Goal: Task Accomplishment & Management: Complete application form

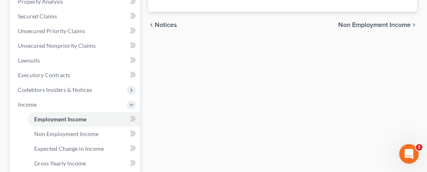
scroll to position [169, 0]
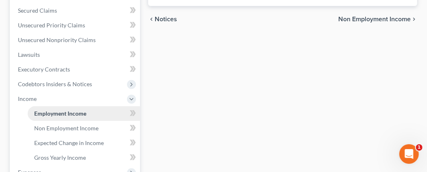
click at [88, 121] on link "Employment Income" at bounding box center [84, 113] width 112 height 15
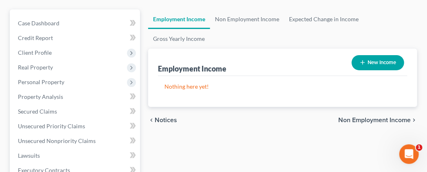
scroll to position [85, 0]
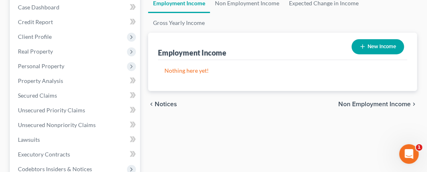
click at [196, 75] on p "Nothing here yet!" at bounding box center [283, 70] width 237 height 8
click at [180, 13] on link "Employment Income" at bounding box center [179, 3] width 62 height 20
click at [379, 54] on button "New Income" at bounding box center [378, 46] width 53 height 15
select select "0"
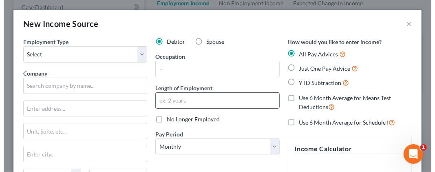
scroll to position [70, 0]
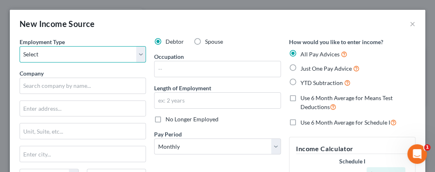
click at [20, 46] on select "Select Full or [DEMOGRAPHIC_DATA] Employment Self Employment" at bounding box center [83, 54] width 126 height 16
select select "0"
click option "Full or [DEMOGRAPHIC_DATA] Employment" at bounding box center [0, 0] width 0 height 0
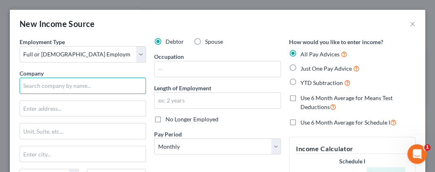
click at [53, 87] on input "text" at bounding box center [83, 85] width 126 height 16
type input "Berkshire Hathaway"
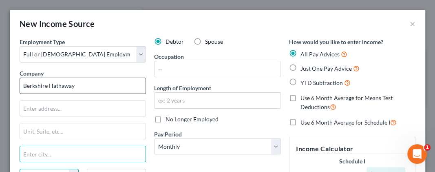
scroll to position [89, 0]
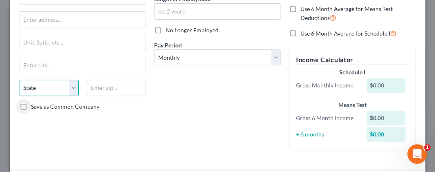
click at [20, 79] on select "State [US_STATE] AK AR AZ CA CO CT DE DC [GEOGRAPHIC_DATA] [GEOGRAPHIC_DATA] GU…" at bounding box center [49, 87] width 59 height 16
click at [168, 128] on div "Debtor Spouse Occupation Length of Employment No Longer Employed Pay Period * S…" at bounding box center [217, 53] width 134 height 208
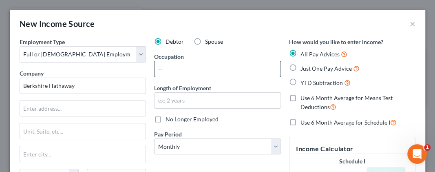
click at [184, 67] on input "text" at bounding box center [216, 68] width 125 height 15
type input "Realtor"
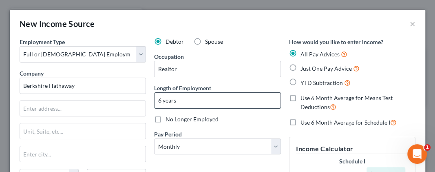
type input "6 years"
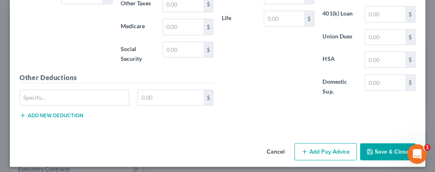
scroll to position [413, 0]
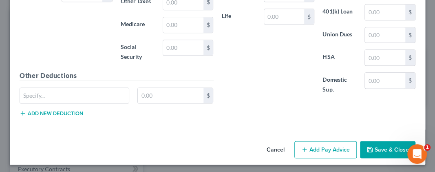
click at [381, 143] on button "Save & Close" at bounding box center [387, 149] width 55 height 17
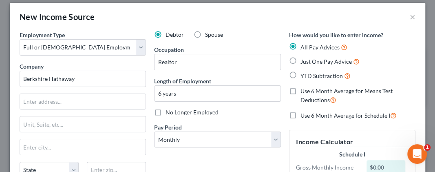
scroll to position [6, 0]
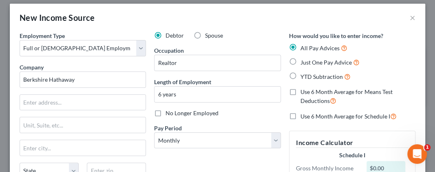
click at [300, 60] on label "Just One Pay Advice" at bounding box center [329, 61] width 59 height 9
click at [303, 60] on input "Just One Pay Advice" at bounding box center [305, 59] width 5 height 5
radio input "true"
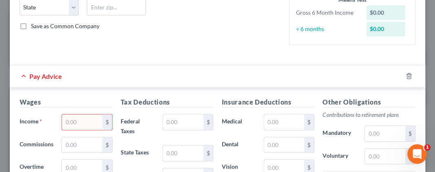
scroll to position [210, 0]
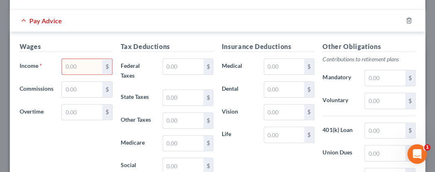
click at [87, 62] on input "text" at bounding box center [82, 66] width 40 height 15
type input "1.00"
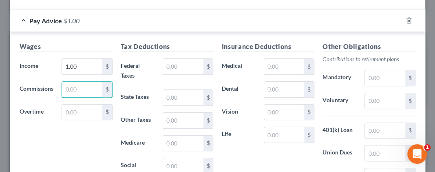
scroll to position [327, 0]
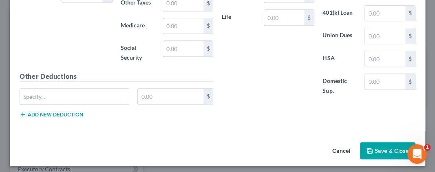
click at [371, 143] on button "Save & Close" at bounding box center [387, 150] width 55 height 17
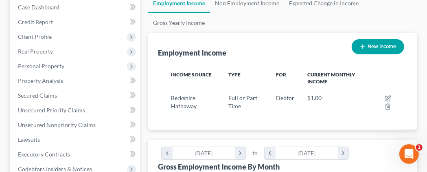
scroll to position [0, 0]
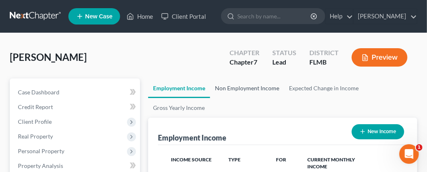
click at [251, 98] on link "Non Employment Income" at bounding box center [247, 88] width 74 height 20
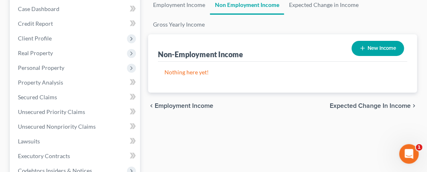
scroll to position [85, 0]
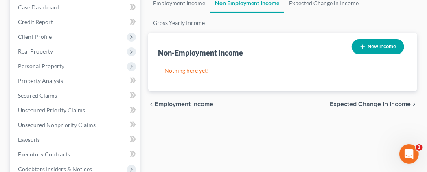
click at [376, 54] on button "New Income" at bounding box center [378, 46] width 53 height 15
select select "0"
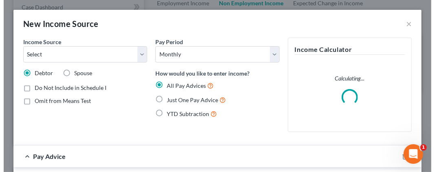
scroll to position [70, 0]
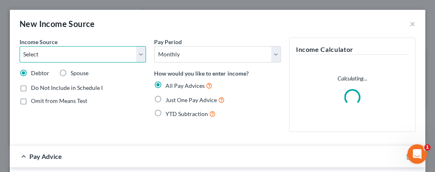
click at [20, 46] on select "Select Unemployment Disability (from employer) Pension Retirement Social Securi…" at bounding box center [83, 54] width 126 height 16
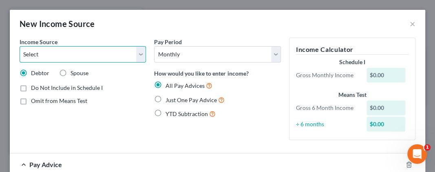
select select "4"
click option "Social Security / Social Security Disability" at bounding box center [0, 0] width 0 height 0
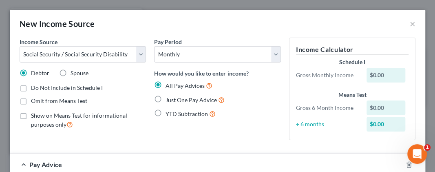
click at [31, 113] on label "Show on Means Test for informational purposes only" at bounding box center [88, 120] width 115 height 18
click at [34, 113] on input "Show on Means Test for informational purposes only" at bounding box center [36, 113] width 5 height 5
checkbox input "true"
click at [165, 99] on label "Just One Pay Advice" at bounding box center [194, 99] width 59 height 9
click at [169, 99] on input "Just One Pay Advice" at bounding box center [171, 97] width 5 height 5
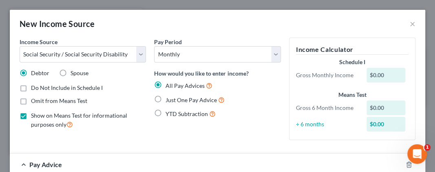
radio input "true"
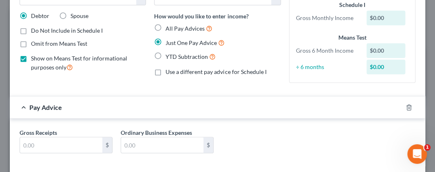
scroll to position [81, 0]
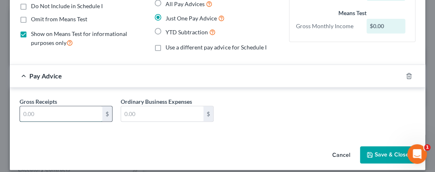
click at [90, 112] on input "text" at bounding box center [61, 113] width 82 height 15
type input "2,029"
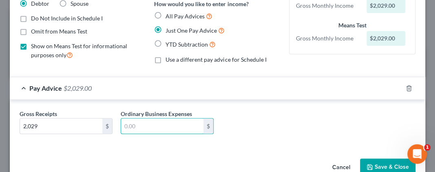
scroll to position [88, 0]
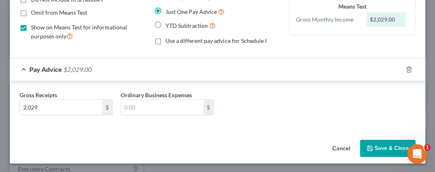
click at [383, 145] on button "Save & Close" at bounding box center [387, 147] width 55 height 17
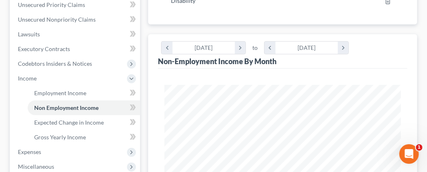
scroll to position [212, 0]
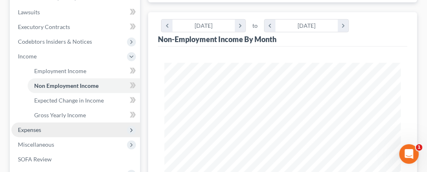
click at [40, 133] on span "Expenses" at bounding box center [29, 129] width 23 height 7
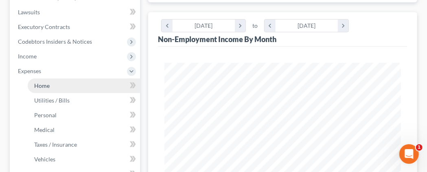
click at [44, 89] on span "Home" at bounding box center [41, 85] width 15 height 7
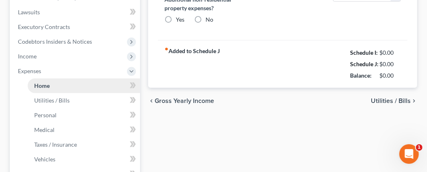
type input "0.00"
radio input "true"
type input "0.00"
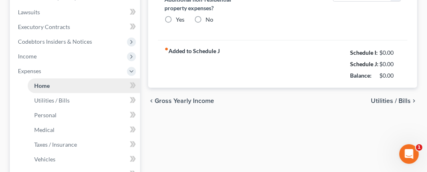
type input "0.00"
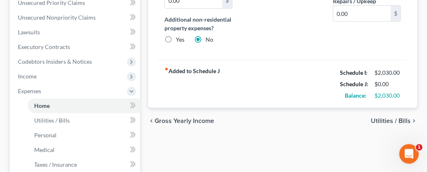
scroll to position [212, 0]
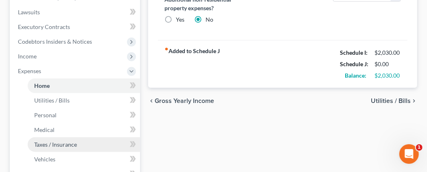
click at [61, 147] on span "Taxes / Insurance" at bounding box center [55, 144] width 43 height 7
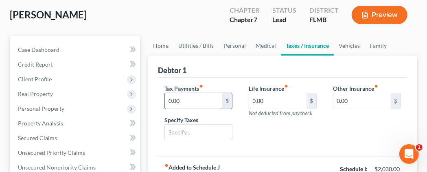
scroll to position [85, 0]
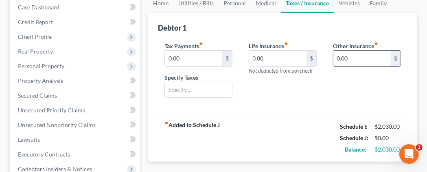
click at [359, 66] on input "0.00" at bounding box center [362, 58] width 57 height 15
type input "185.00"
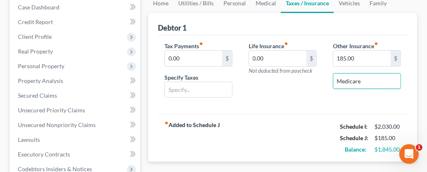
type input "Medicare"
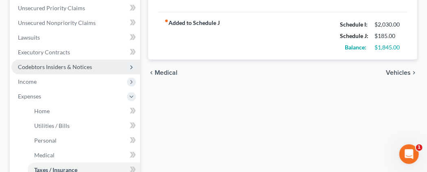
scroll to position [229, 0]
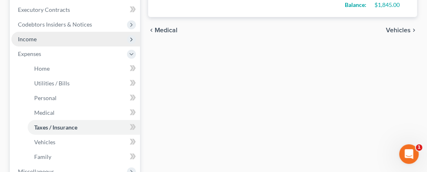
click at [35, 42] on span "Income" at bounding box center [27, 38] width 19 height 7
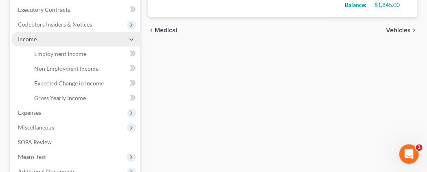
click at [130, 43] on icon at bounding box center [131, 39] width 7 height 7
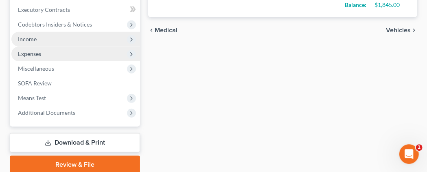
click at [32, 57] on span "Expenses" at bounding box center [29, 53] width 23 height 7
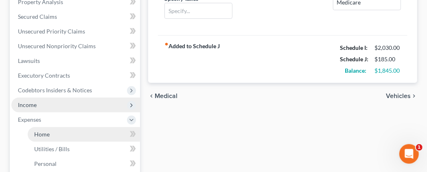
scroll to position [144, 0]
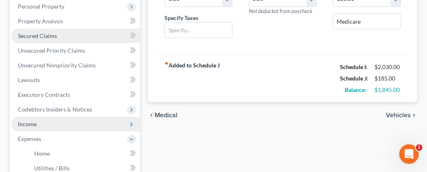
click at [48, 39] on span "Secured Claims" at bounding box center [37, 35] width 39 height 7
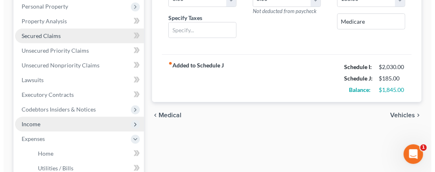
scroll to position [130, 0]
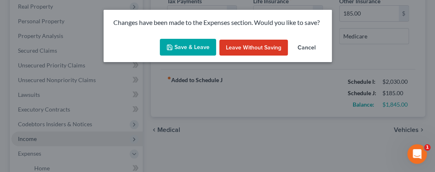
click at [196, 46] on button "Save & Leave" at bounding box center [188, 47] width 56 height 17
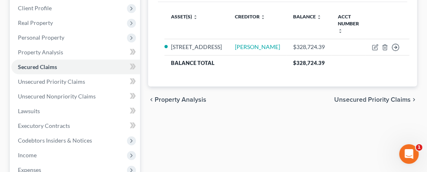
scroll to position [127, 0]
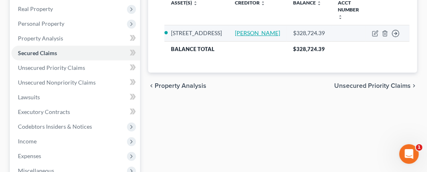
click at [242, 36] on link "[PERSON_NAME]" at bounding box center [257, 32] width 45 height 7
select select "2"
select select "0"
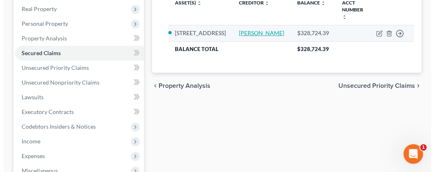
scroll to position [112, 0]
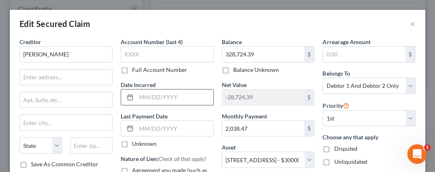
click at [141, 99] on input "text" at bounding box center [174, 96] width 77 height 15
type input "[DATE]"
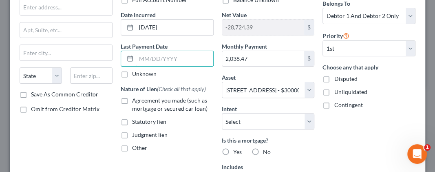
scroll to position [81, 0]
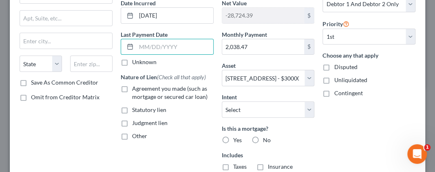
click at [132, 135] on label "Other" at bounding box center [139, 136] width 15 height 8
click at [135, 135] on input "Other" at bounding box center [137, 134] width 5 height 5
checkbox input "true"
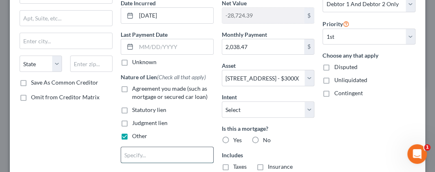
click at [135, 155] on input "text" at bounding box center [167, 154] width 92 height 15
type input "Agreement for Deed"
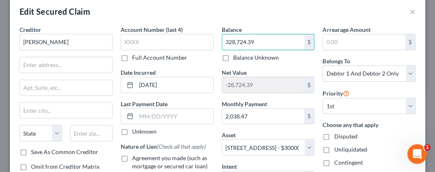
scroll to position [0, 0]
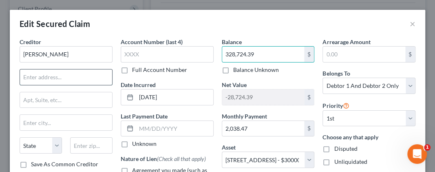
click at [48, 77] on input "text" at bounding box center [66, 76] width 92 height 15
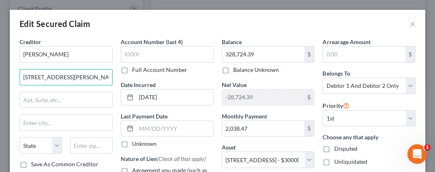
type input "[STREET_ADDRESS][PERSON_NAME][PERSON_NAME]"
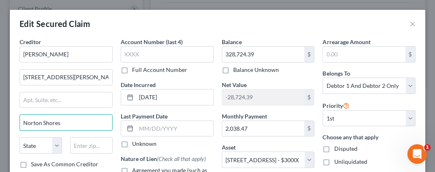
type input "Norton Shores"
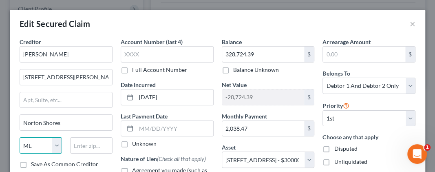
select select "23"
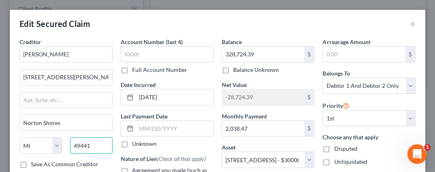
type input "49441"
type input "Muskegon"
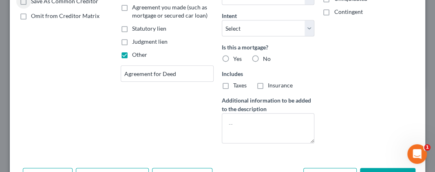
scroll to position [163, 0]
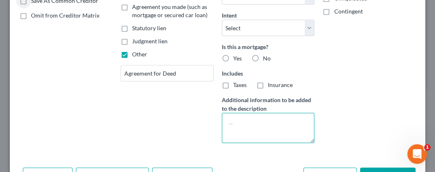
drag, startPoint x: 229, startPoint y: 120, endPoint x: 222, endPoint y: 108, distance: 14.3
click at [227, 115] on textarea at bounding box center [268, 127] width 93 height 30
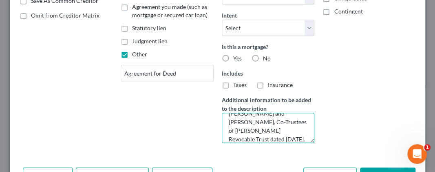
scroll to position [196, 0]
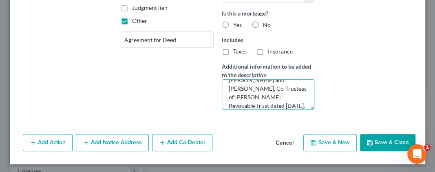
type textarea "[PERSON_NAME] and [PERSON_NAME], Co-Trustees of [PERSON_NAME] Revocable Trust d…"
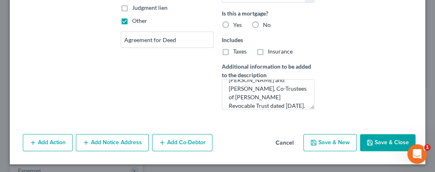
click at [367, 142] on button "Save & Close" at bounding box center [387, 142] width 55 height 17
select select
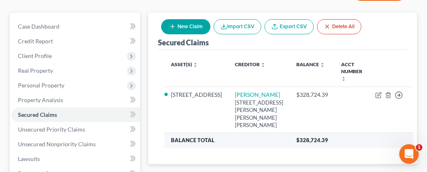
scroll to position [85, 0]
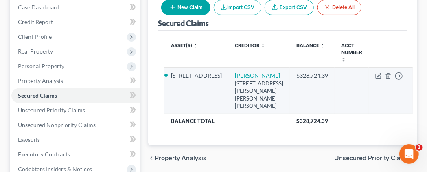
click at [243, 79] on link "[PERSON_NAME]" at bounding box center [257, 75] width 45 height 7
select select "23"
select select "2"
select select "0"
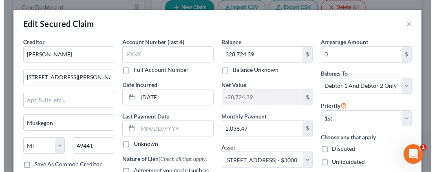
scroll to position [70, 0]
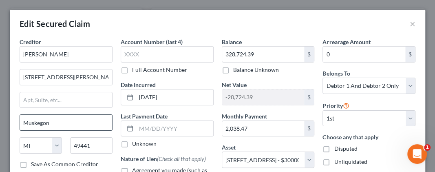
click at [77, 123] on input "Muskegon" at bounding box center [66, 121] width 92 height 15
type input "M"
type input "Norton Shores"
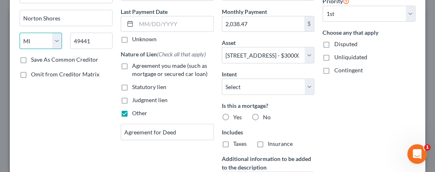
scroll to position [122, 0]
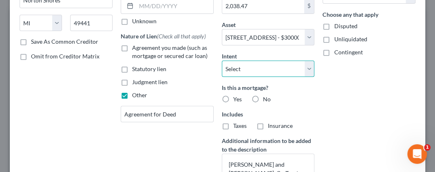
click at [222, 60] on select "Select Surrender Redeem Reaffirm Avoid Other" at bounding box center [268, 68] width 93 height 16
select select "4"
click option "Other" at bounding box center [0, 0] width 0 height 0
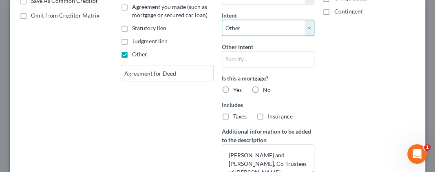
scroll to position [204, 0]
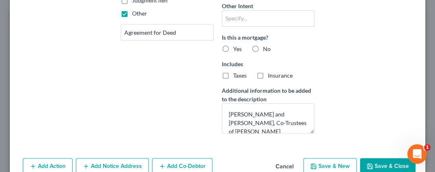
click at [263, 47] on label "No" at bounding box center [267, 49] width 8 height 8
click at [266, 47] on input "No" at bounding box center [268, 47] width 5 height 5
radio input "true"
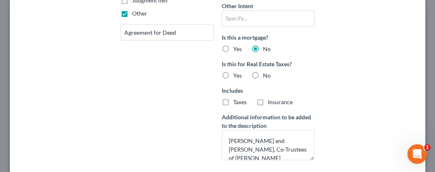
scroll to position [244, 0]
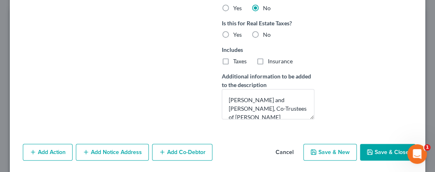
click at [374, 148] on button "Save & Close" at bounding box center [387, 151] width 55 height 17
select select
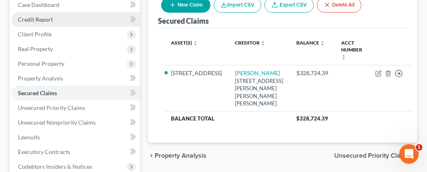
scroll to position [127, 0]
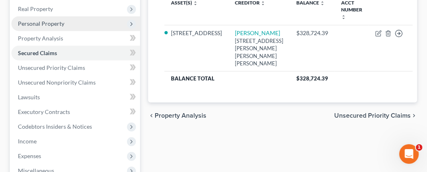
click at [52, 27] on span "Personal Property" at bounding box center [41, 23] width 46 height 7
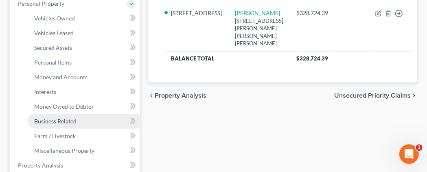
scroll to position [169, 0]
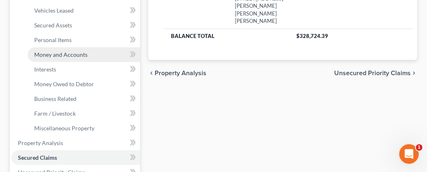
click at [77, 58] on span "Money and Accounts" at bounding box center [60, 54] width 53 height 7
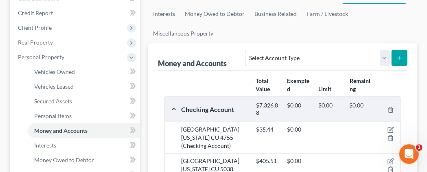
scroll to position [85, 0]
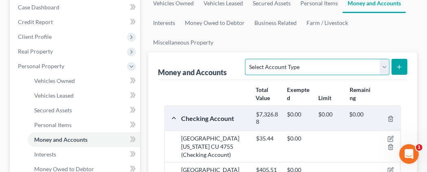
click at [245, 59] on select "Select Account Type Brokerage Cash on Hand Certificates of Deposit Checking Acc…" at bounding box center [317, 67] width 144 height 16
select select "brokerage"
click option "Brokerage" at bounding box center [0, 0] width 0 height 0
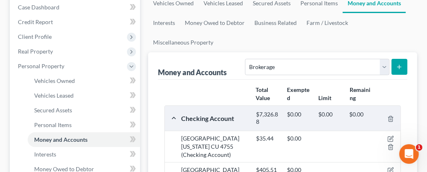
click at [402, 70] on icon "submit" at bounding box center [399, 67] width 7 height 7
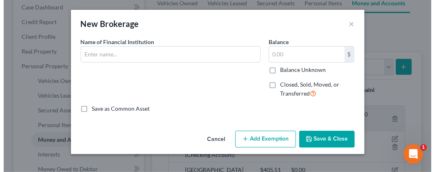
scroll to position [70, 0]
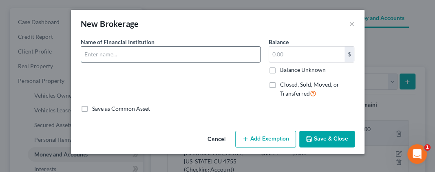
click at [173, 60] on input "text" at bounding box center [170, 53] width 179 height 15
type input "S"
type input "[PERSON_NAME] [PERSON_NAME]"
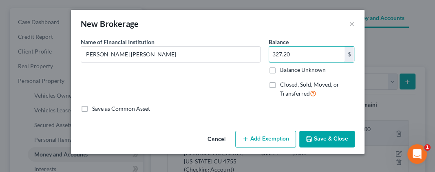
type input "327.20"
click at [311, 136] on icon "button" at bounding box center [309, 138] width 7 height 7
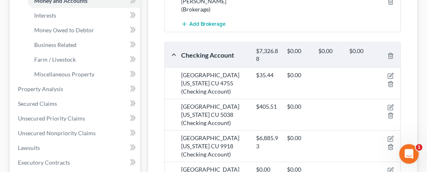
scroll to position [297, 0]
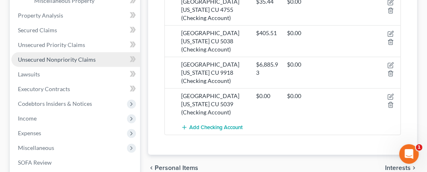
click at [82, 63] on span "Unsecured Nonpriority Claims" at bounding box center [57, 59] width 78 height 7
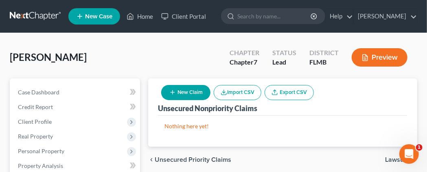
click at [181, 100] on button "New Claim" at bounding box center [185, 92] width 49 height 15
select select "0"
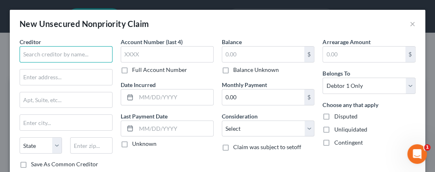
click at [74, 53] on input "text" at bounding box center [66, 54] width 93 height 16
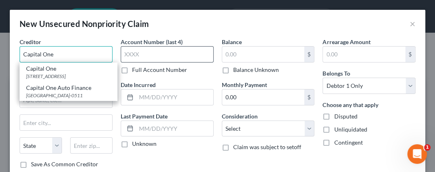
type input "Capital One"
click at [148, 52] on input "text" at bounding box center [167, 54] width 93 height 16
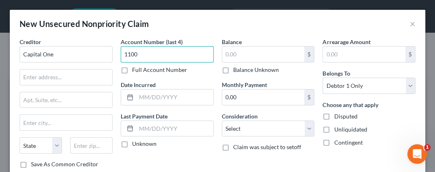
type input "1100"
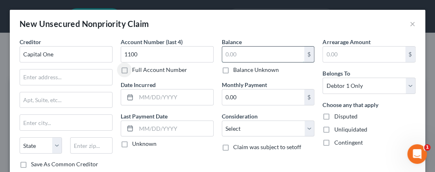
click at [253, 52] on input "text" at bounding box center [263, 53] width 82 height 15
type input "14,804.25"
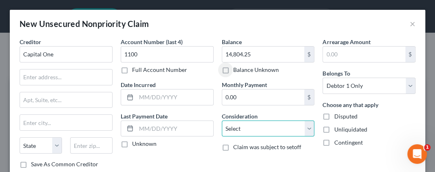
click at [222, 120] on select "Select Cable / Satellite Services Collection Agency Credit Card Debt Debt Couns…" at bounding box center [268, 128] width 93 height 16
select select "2"
click option "Credit Card Debt" at bounding box center [0, 0] width 0 height 0
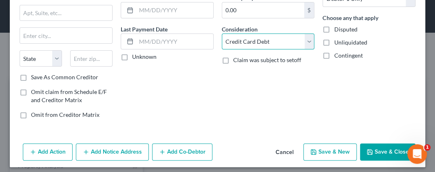
scroll to position [90, 0]
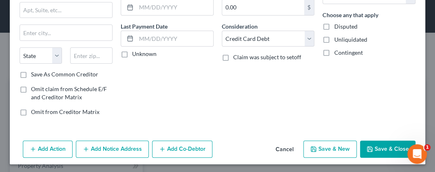
click at [380, 144] on button "Save & Close" at bounding box center [387, 148] width 55 height 17
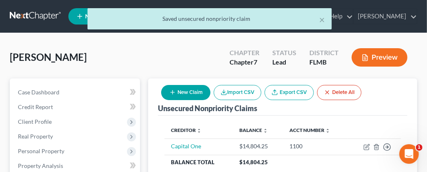
click at [199, 100] on button "New Claim" at bounding box center [185, 92] width 49 height 15
select select "0"
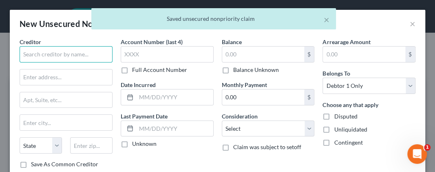
click at [44, 55] on input "text" at bounding box center [66, 54] width 93 height 16
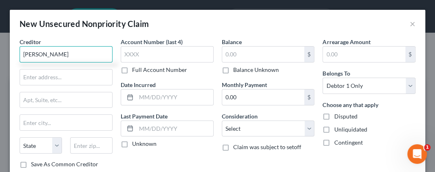
type input "[PERSON_NAME]"
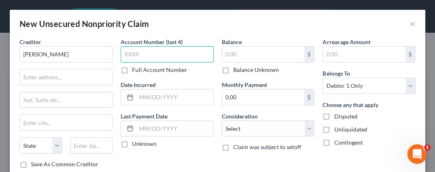
click at [130, 48] on input "text" at bounding box center [167, 54] width 93 height 16
type input "0587"
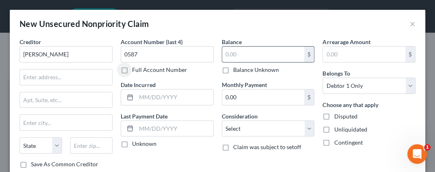
click at [265, 53] on input "text" at bounding box center [263, 53] width 82 height 15
type input "3,265"
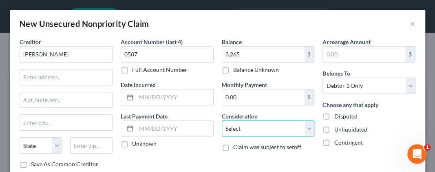
click at [222, 120] on select "Select Cable / Satellite Services Collection Agency Credit Card Debt Debt Couns…" at bounding box center [268, 128] width 93 height 16
select select "2"
click option "Credit Card Debt" at bounding box center [0, 0] width 0 height 0
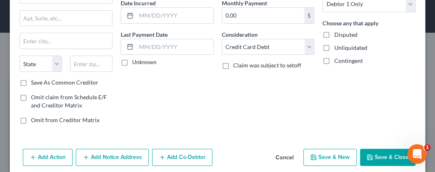
click at [369, 154] on button "Save & Close" at bounding box center [387, 156] width 55 height 17
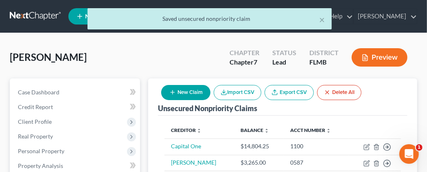
click at [188, 100] on button "New Claim" at bounding box center [185, 92] width 49 height 15
select select "0"
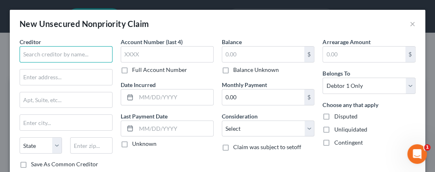
click at [74, 52] on input "text" at bounding box center [66, 54] width 93 height 16
type input "LMCU"
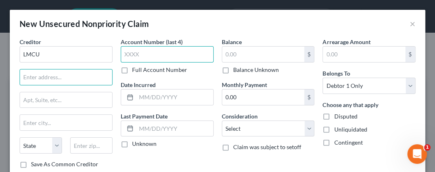
click at [134, 56] on input "text" at bounding box center [167, 54] width 93 height 16
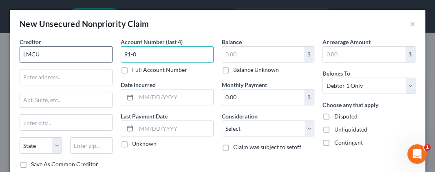
type input "91-0"
type input "9102"
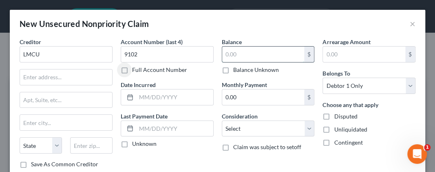
click at [224, 53] on input "text" at bounding box center [263, 53] width 82 height 15
type input "24,547.68"
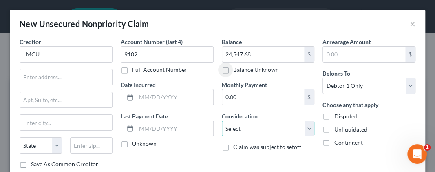
click at [222, 120] on select "Select Cable / Satellite Services Collection Agency Credit Card Debt Debt Couns…" at bounding box center [268, 128] width 93 height 16
click option "Collection Agency" at bounding box center [0, 0] width 0 height 0
click at [222, 120] on select "Select Cable / Satellite Services Collection Agency Credit Card Debt Debt Couns…" at bounding box center [268, 128] width 93 height 16
select select "2"
click option "Credit Card Debt" at bounding box center [0, 0] width 0 height 0
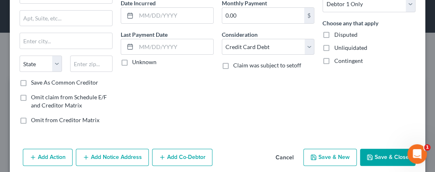
click at [367, 156] on button "Save & Close" at bounding box center [387, 156] width 55 height 17
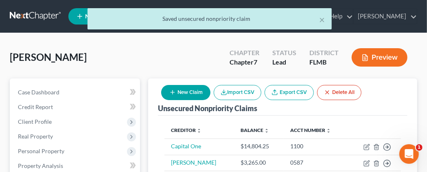
click at [194, 100] on button "New Claim" at bounding box center [185, 92] width 49 height 15
select select "0"
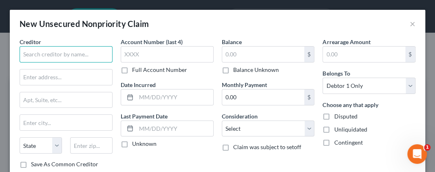
click at [93, 57] on input "text" at bounding box center [66, 54] width 93 height 16
type input "N"
type input "National Cremation"
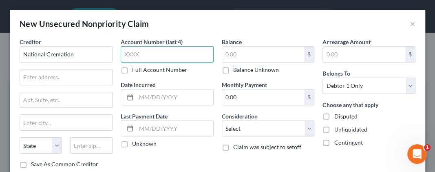
click at [146, 53] on input "text" at bounding box center [167, 54] width 93 height 16
type input "1389"
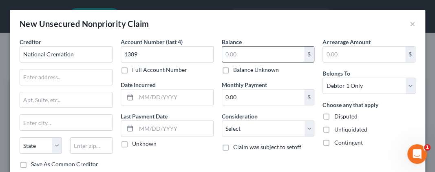
click at [228, 54] on input "text" at bounding box center [263, 53] width 82 height 15
type input "2,407.56"
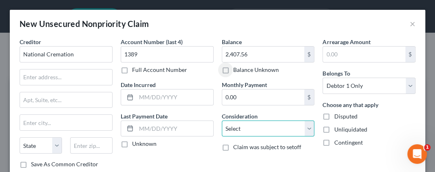
click at [222, 120] on select "Select Cable / Satellite Services Collection Agency Credit Card Debt Debt Couns…" at bounding box center [268, 128] width 93 height 16
select select "14"
click option "Other" at bounding box center [0, 0] width 0 height 0
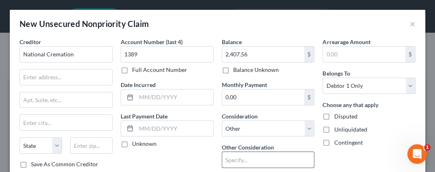
click at [237, 155] on input "text" at bounding box center [268, 159] width 92 height 15
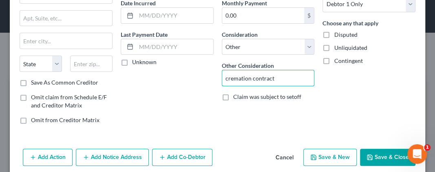
type input "cremation contract"
click at [366, 154] on icon "button" at bounding box center [369, 157] width 7 height 7
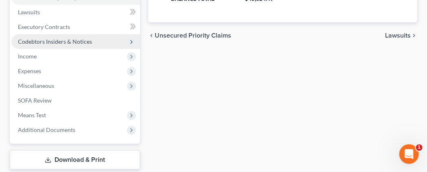
scroll to position [212, 0]
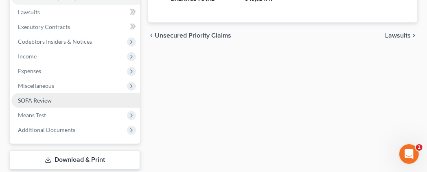
click at [45, 103] on span "SOFA Review" at bounding box center [35, 100] width 34 height 7
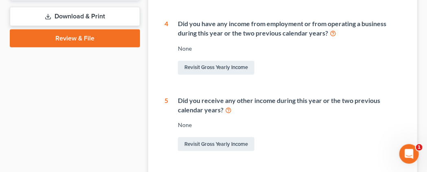
scroll to position [381, 0]
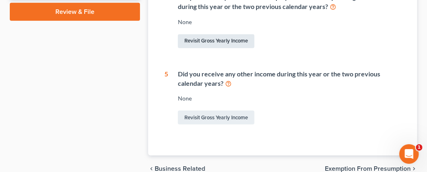
click at [215, 48] on link "Revisit Gross Yearly Income" at bounding box center [216, 41] width 77 height 14
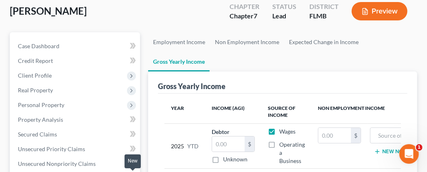
scroll to position [37, 0]
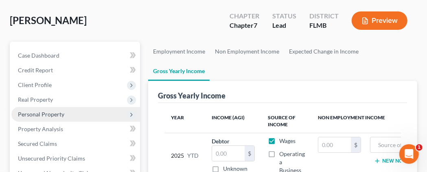
click at [131, 118] on icon at bounding box center [131, 114] width 7 height 7
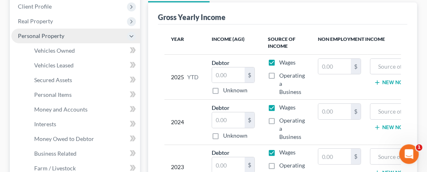
scroll to position [121, 0]
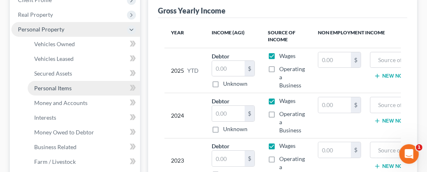
click at [64, 91] on span "Personal Items" at bounding box center [52, 87] width 37 height 7
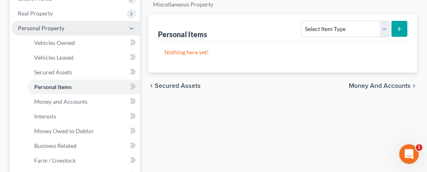
scroll to position [127, 0]
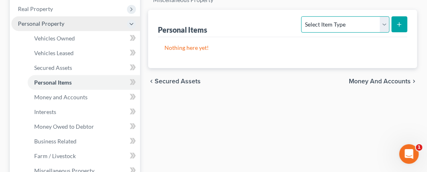
click at [301, 16] on select "Select Item Type Clothing Collectibles Of Value Electronics Firearms Household …" at bounding box center [345, 24] width 88 height 16
select select "household_goods"
click option "Household Goods" at bounding box center [0, 0] width 0 height 0
click at [231, 52] on p "Nothing here yet!" at bounding box center [283, 48] width 237 height 8
click at [402, 28] on icon "submit" at bounding box center [399, 24] width 7 height 7
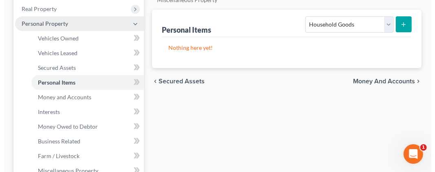
scroll to position [112, 0]
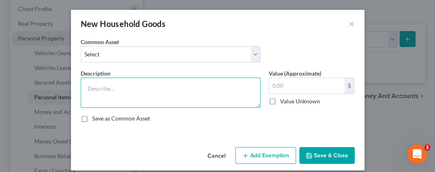
click at [110, 87] on textarea at bounding box center [171, 92] width 180 height 30
type textarea "Household Good and Electronics - replacement value"
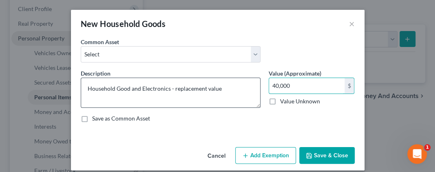
type input "40,000"
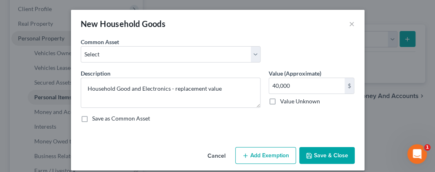
click at [318, 152] on button "Save & Close" at bounding box center [326, 155] width 55 height 17
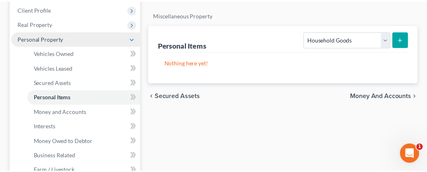
scroll to position [127, 0]
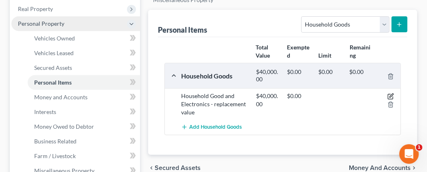
click at [394, 99] on icon "button" at bounding box center [391, 96] width 7 height 7
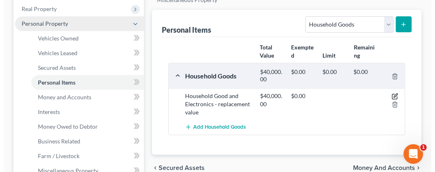
scroll to position [112, 0]
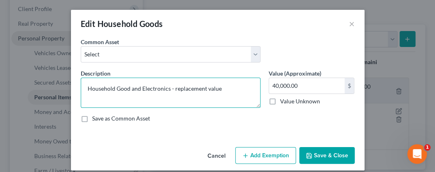
click at [221, 90] on textarea "Household Good and Electronics - replacement value" at bounding box center [171, 92] width 180 height 30
type textarea "Household Good and Electronics - jointly owned w/spouse (replacement value)"
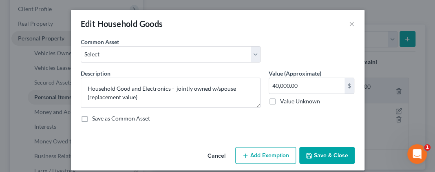
click at [330, 152] on button "Save & Close" at bounding box center [326, 155] width 55 height 17
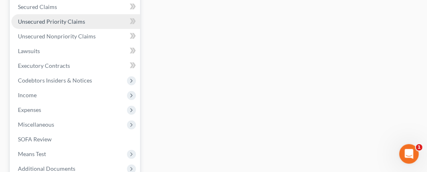
scroll to position [339, 0]
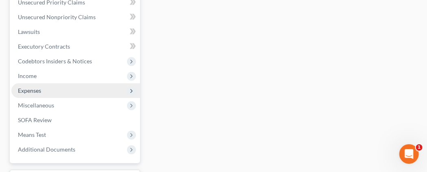
click at [33, 94] on span "Expenses" at bounding box center [29, 90] width 23 height 7
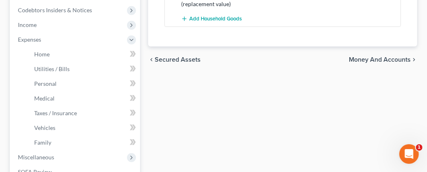
scroll to position [192, 0]
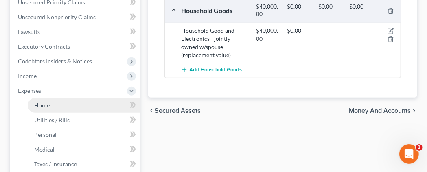
click at [48, 108] on span "Home" at bounding box center [41, 104] width 15 height 7
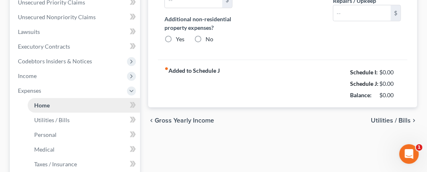
type input "0.00"
radio input "true"
type input "0.00"
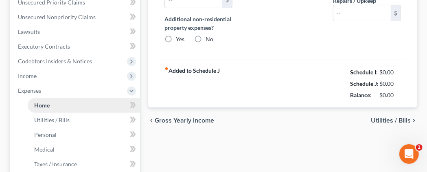
type input "0.00"
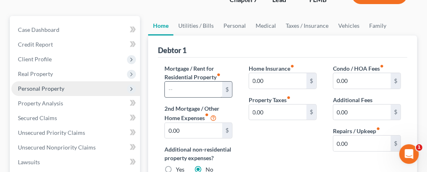
scroll to position [85, 0]
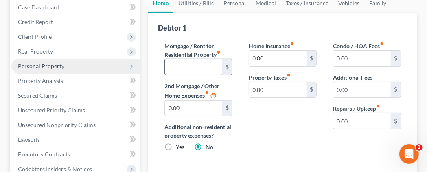
click at [172, 75] on input "text" at bounding box center [193, 66] width 57 height 15
type input "2,038.47"
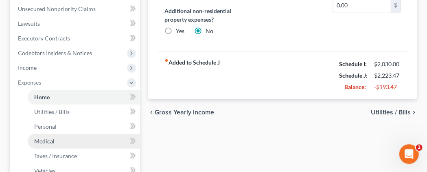
scroll to position [212, 0]
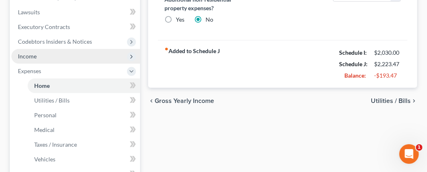
click at [44, 64] on span "Income" at bounding box center [75, 56] width 129 height 15
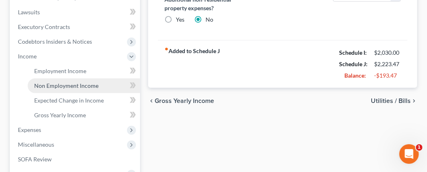
click at [83, 89] on span "Non Employment Income" at bounding box center [66, 85] width 64 height 7
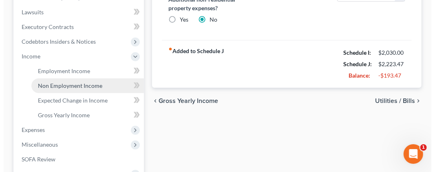
scroll to position [197, 0]
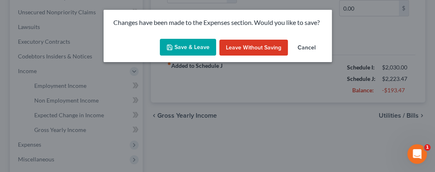
click at [200, 48] on button "Save & Leave" at bounding box center [188, 47] width 56 height 17
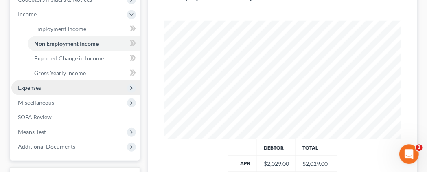
scroll to position [254, 0]
click at [35, 90] on span "Expenses" at bounding box center [29, 87] width 23 height 7
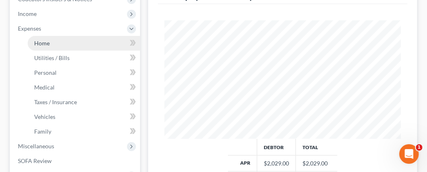
click at [46, 46] on span "Home" at bounding box center [41, 43] width 15 height 7
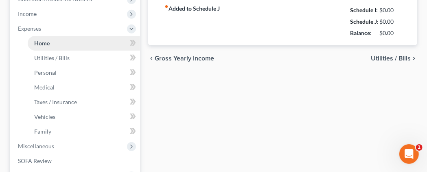
type input "2,038.47"
type input "0.00"
radio input "true"
type input "0.00"
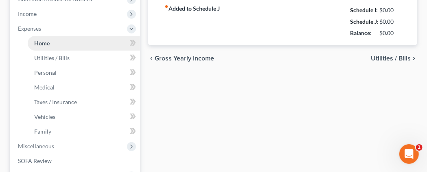
type input "0.00"
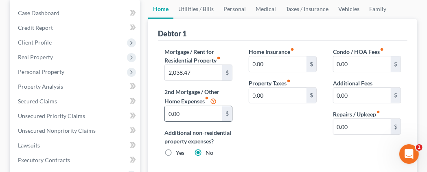
scroll to position [85, 0]
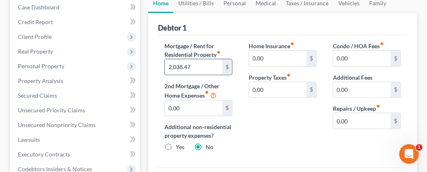
click at [205, 75] on input "2,038.47" at bounding box center [193, 66] width 57 height 15
type input "1,019.24"
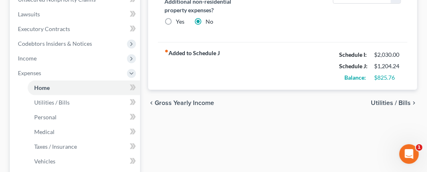
scroll to position [212, 0]
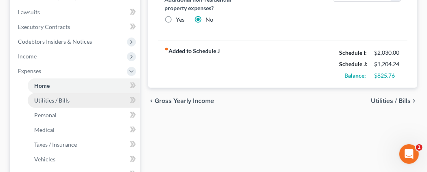
click at [59, 103] on span "Utilities / Bills" at bounding box center [51, 100] width 35 height 7
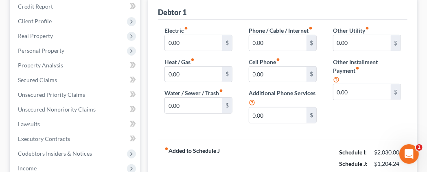
scroll to position [127, 0]
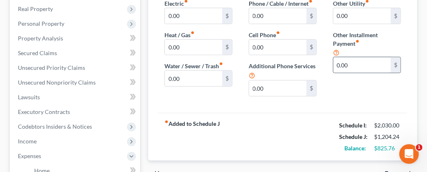
click at [396, 73] on div "$" at bounding box center [396, 64] width 10 height 15
click at [378, 73] on input "0.00" at bounding box center [362, 64] width 57 height 15
type input "900"
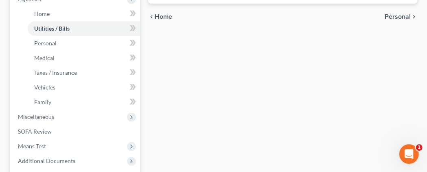
scroll to position [297, 0]
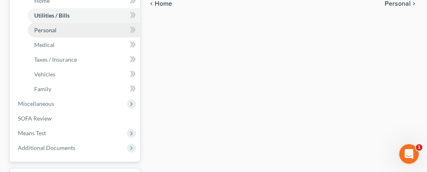
click at [45, 33] on span "Personal" at bounding box center [45, 29] width 22 height 7
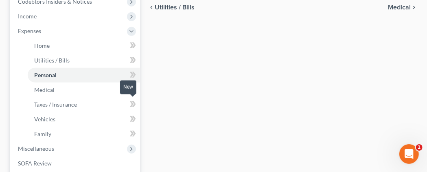
scroll to position [254, 0]
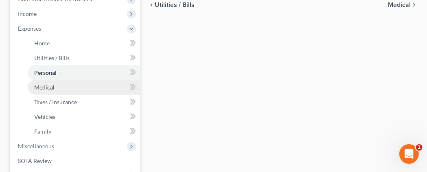
click at [45, 90] on span "Medical" at bounding box center [44, 87] width 20 height 7
